Goal: Transaction & Acquisition: Purchase product/service

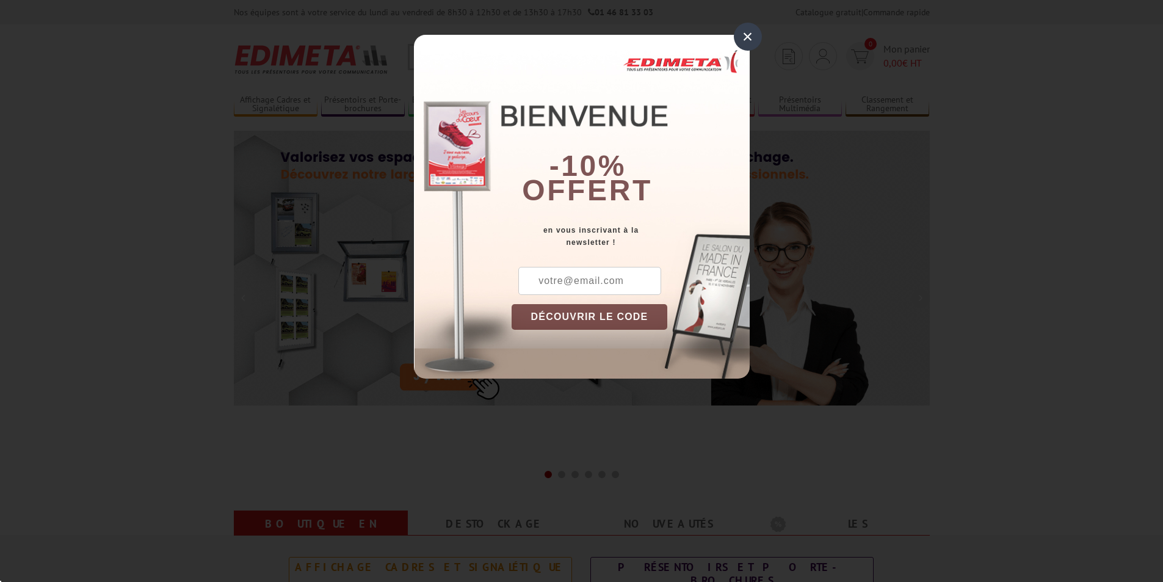
click at [749, 32] on div "×" at bounding box center [748, 37] width 28 height 28
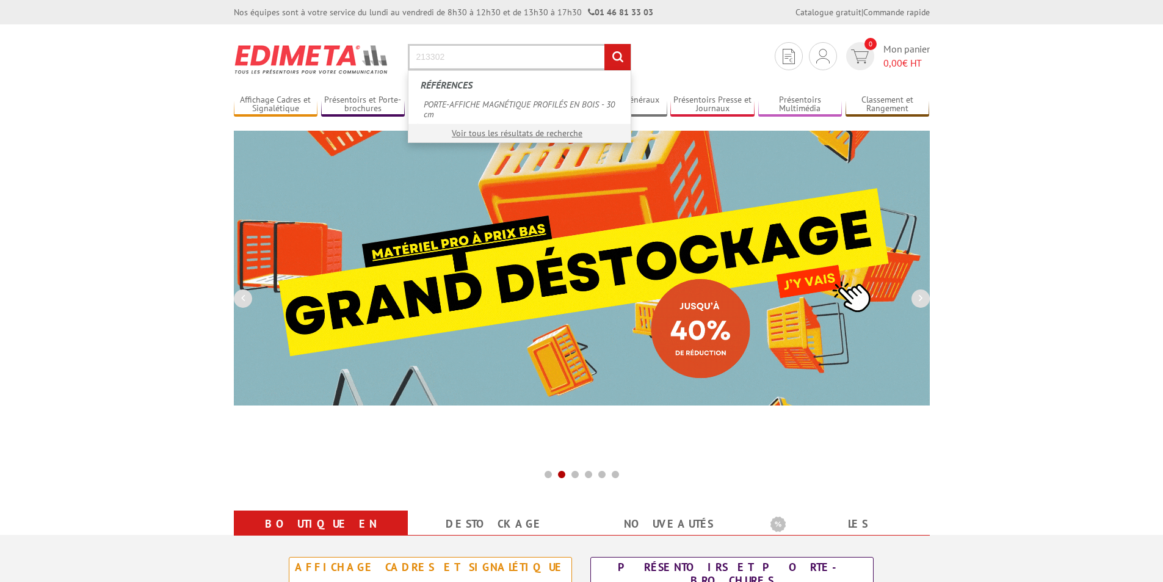
paste input "213302"
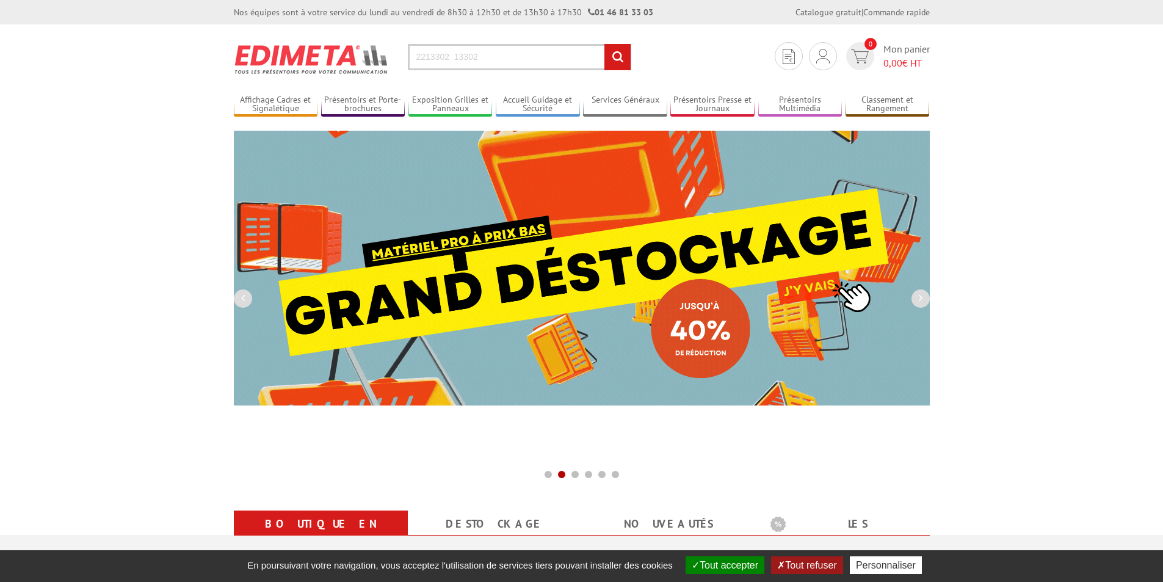
click at [516, 62] on input "2213302 13302" at bounding box center [519, 57] width 223 height 26
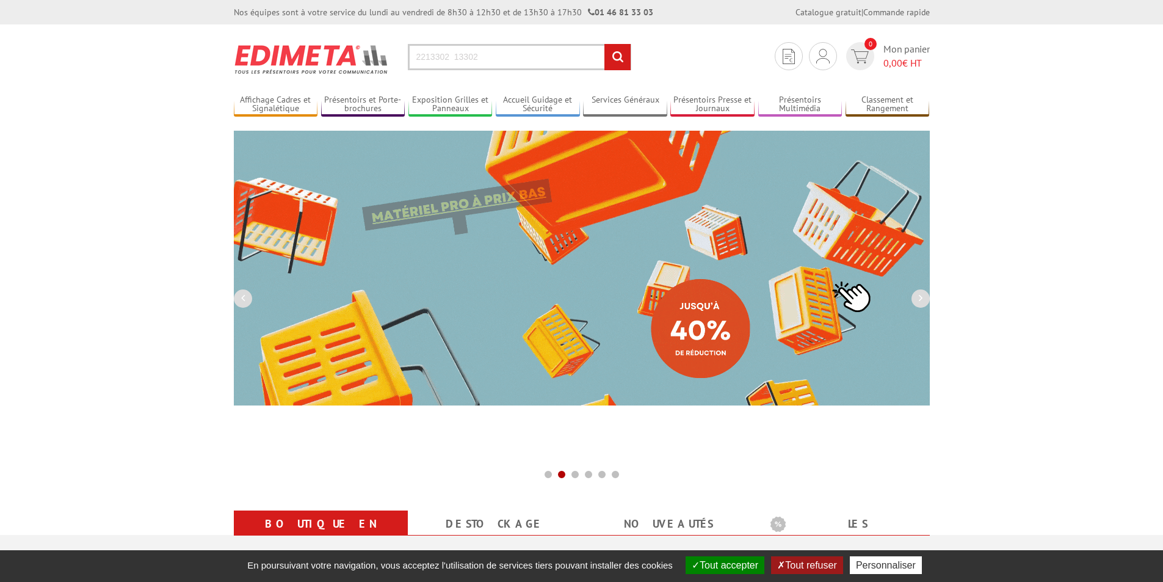
drag, startPoint x: 494, startPoint y: 60, endPoint x: 380, endPoint y: 45, distance: 115.1
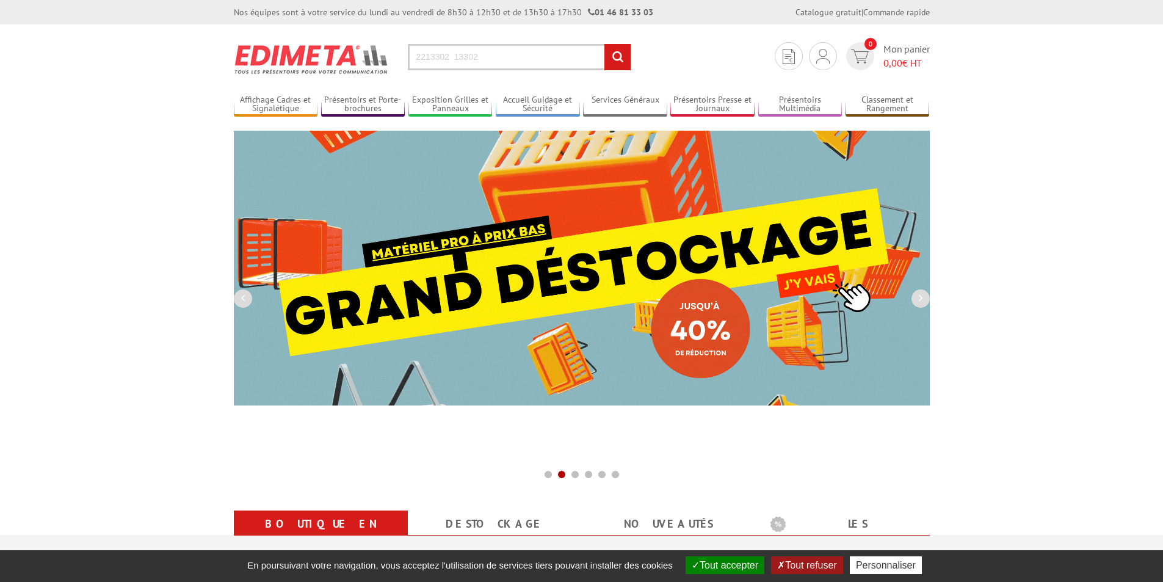
click at [380, 45] on section "Je me connecte Nouveau client ? Inscrivez-vous 0 Mon panier 0,00 € HT 2213302 1…" at bounding box center [582, 52] width 696 height 57
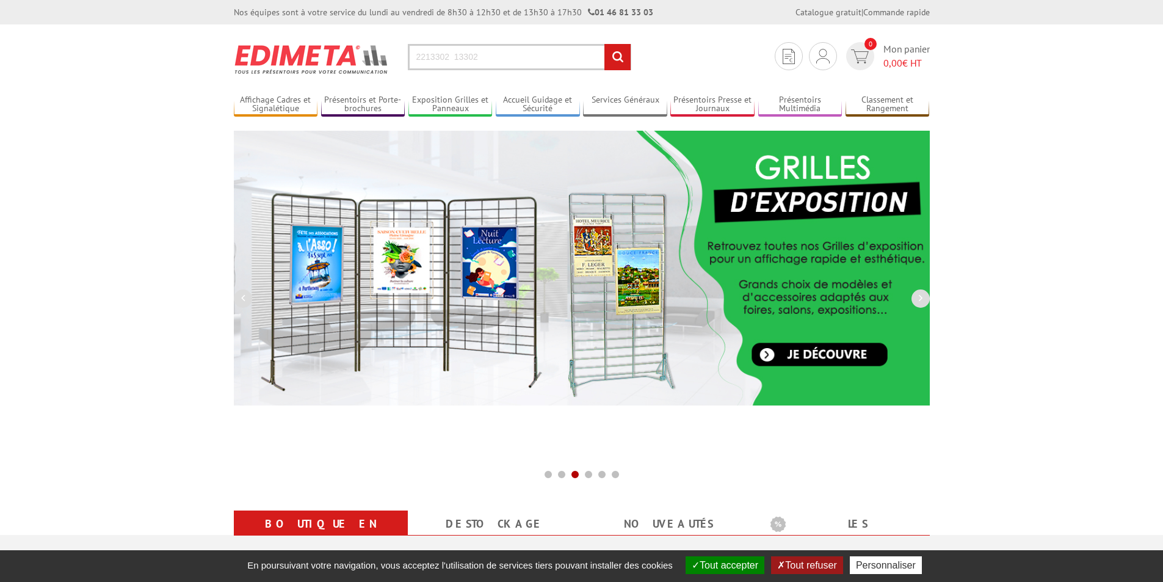
paste input "text"
type input "213302"
click at [617, 58] on input "rechercher" at bounding box center [617, 57] width 26 height 26
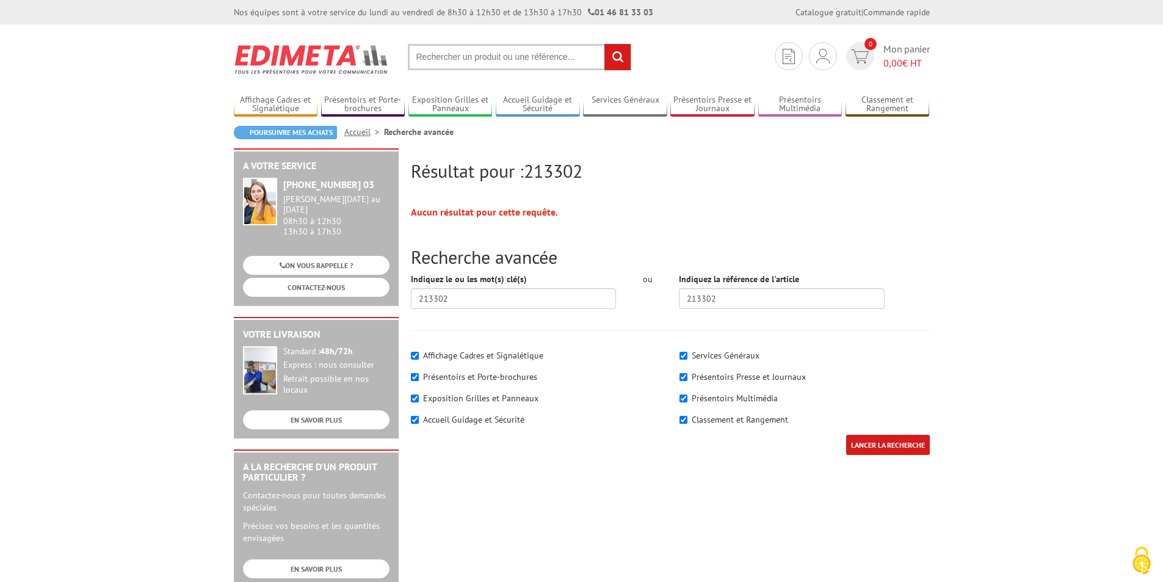
click at [463, 60] on input "text" at bounding box center [519, 57] width 223 height 26
click at [472, 58] on input "text" at bounding box center [519, 57] width 223 height 26
paste input "Porte-Affiche Magnétique Profilés en Bois Naturel - 30 cm"
type input "Porte-Affiche Magnétique Profilés en Bois Naturel - 30 cm"
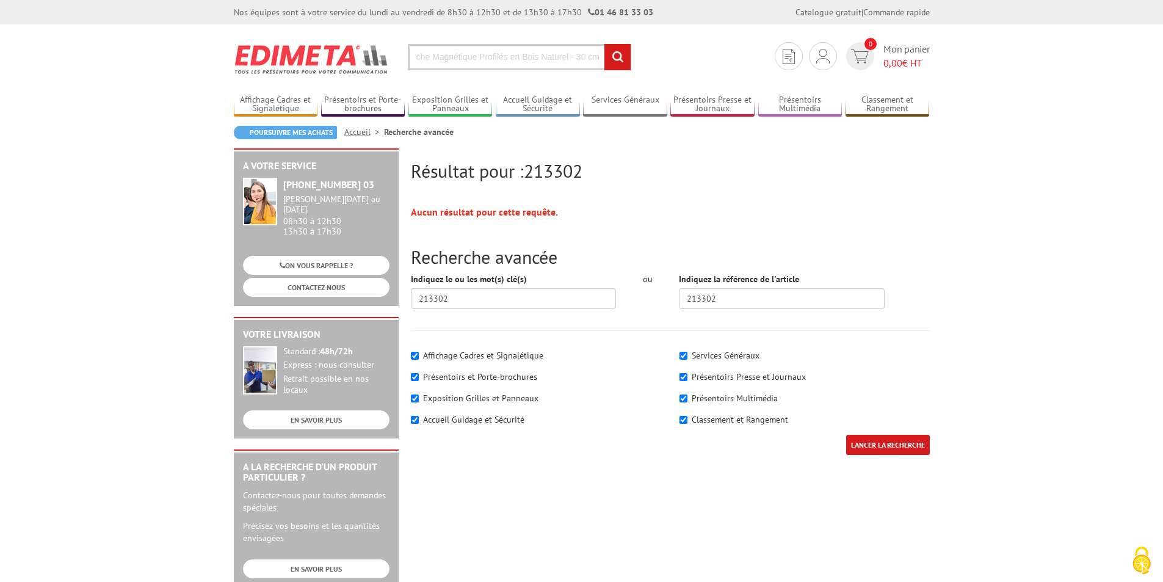
click at [616, 59] on input "rechercher" at bounding box center [617, 57] width 26 height 26
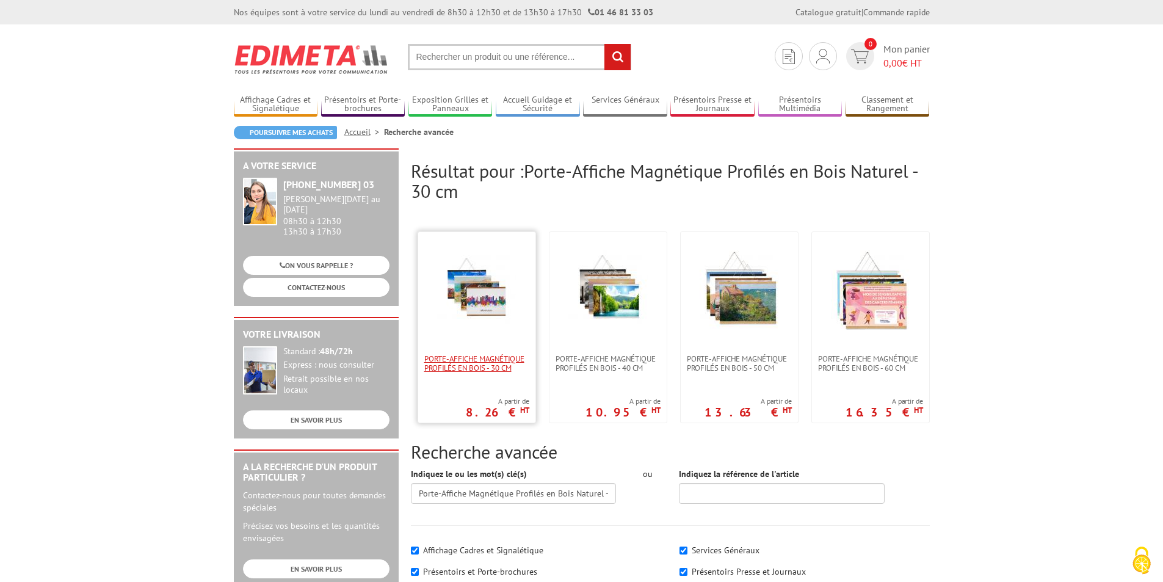
click at [499, 369] on span "PORTE-AFFICHE MAGNÉTIQUE PROFILÉS EN BOIS - 30 cm" at bounding box center [476, 363] width 105 height 18
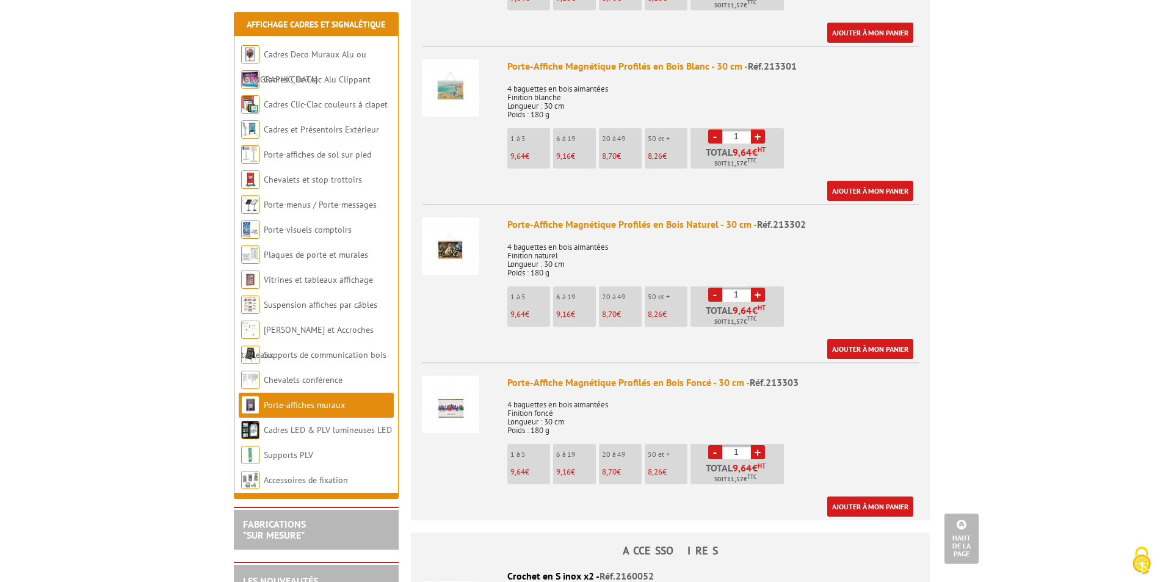
scroll to position [610, 0]
click at [758, 287] on link "+" at bounding box center [758, 294] width 14 height 14
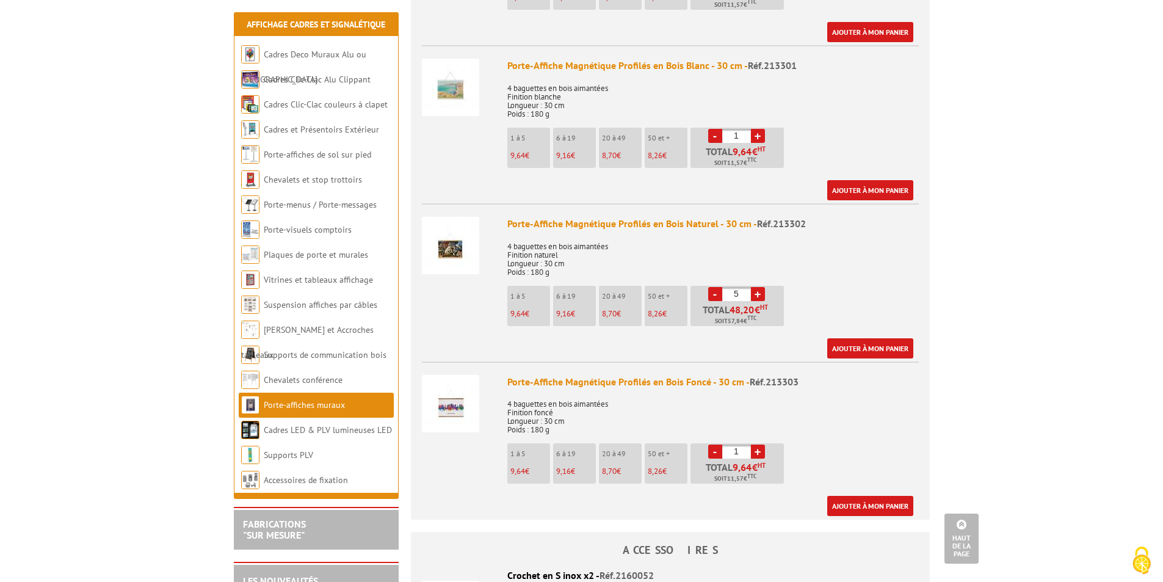
click at [715, 287] on link "-" at bounding box center [715, 294] width 14 height 14
click at [759, 287] on link "+" at bounding box center [758, 294] width 14 height 14
click at [716, 287] on link "-" at bounding box center [715, 294] width 14 height 14
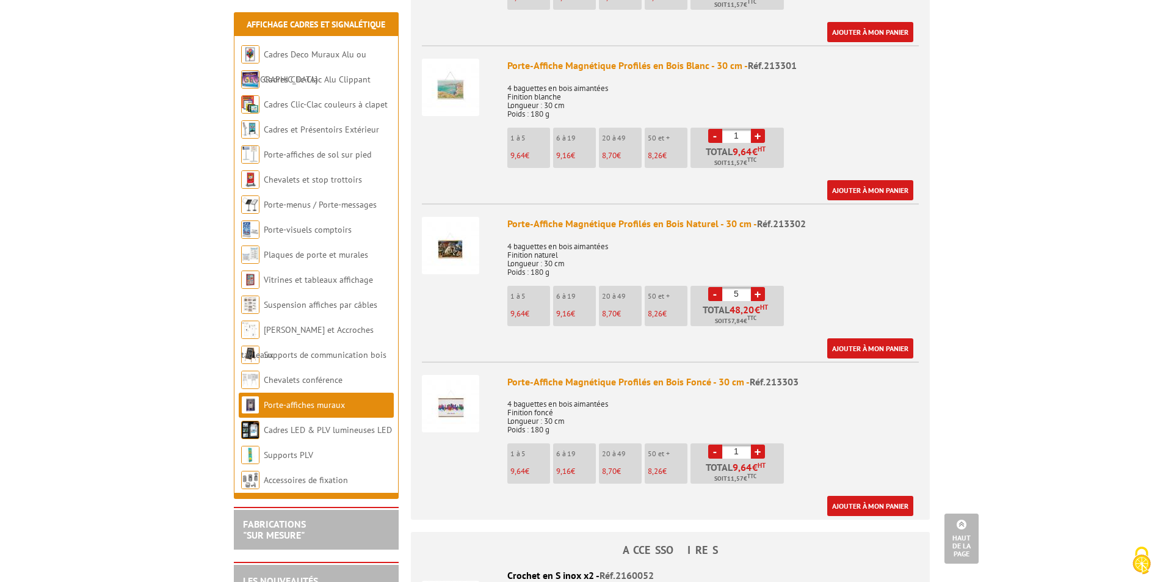
type input "4"
